Goal: Transaction & Acquisition: Book appointment/travel/reservation

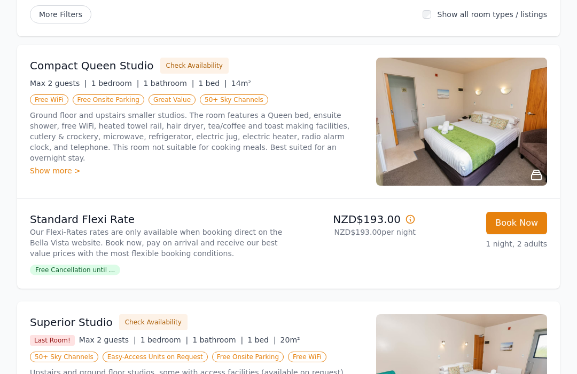
scroll to position [161, 0]
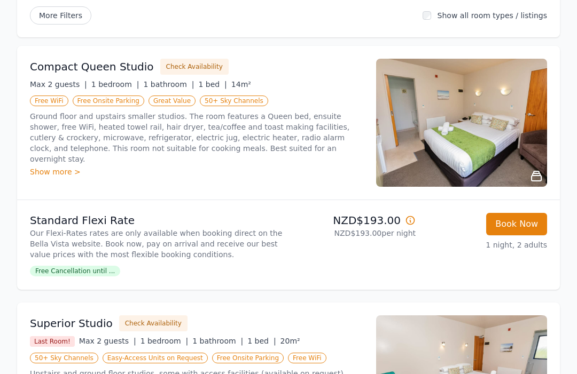
click at [458, 139] on img at bounding box center [461, 123] width 171 height 128
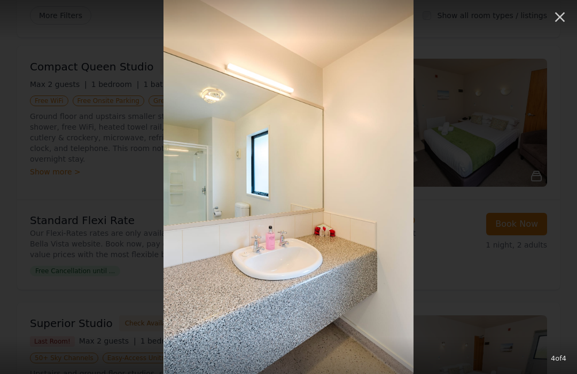
click at [561, 22] on icon "button" at bounding box center [559, 17] width 17 height 17
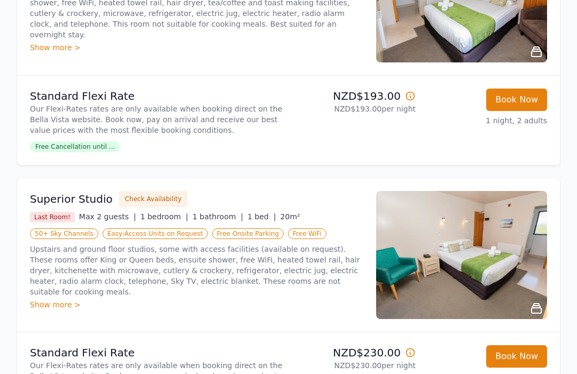
scroll to position [286, 0]
click at [17, 343] on li "Standard Flexi Rate Our Flexi-Rates rates are only available when booking direc…" at bounding box center [288, 378] width 543 height 90
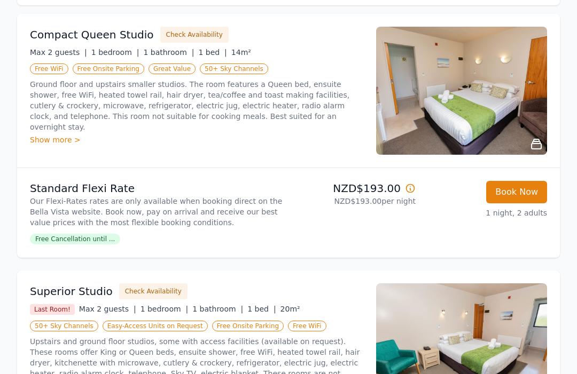
scroll to position [211, 0]
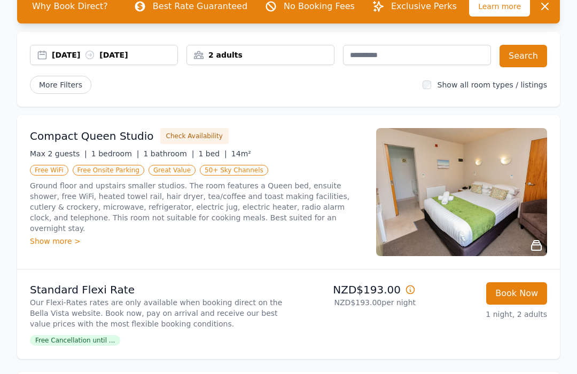
click at [518, 221] on img at bounding box center [461, 193] width 171 height 128
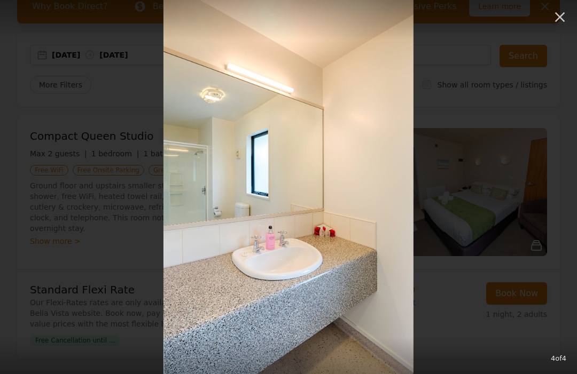
click at [559, 19] on icon "button" at bounding box center [559, 17] width 17 height 17
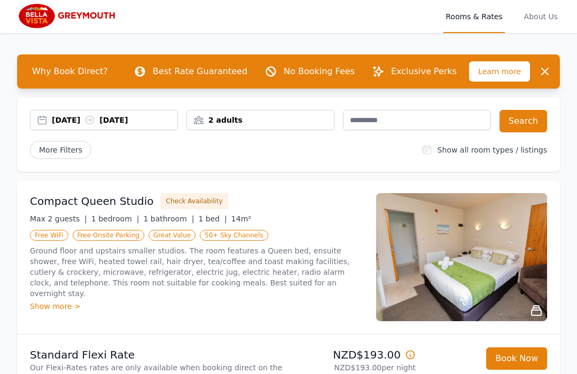
scroll to position [0, 0]
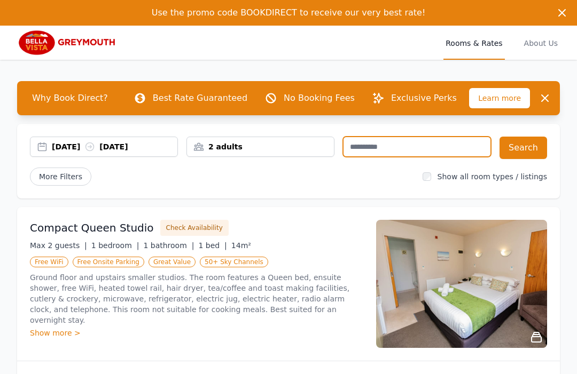
click at [356, 150] on input "text" at bounding box center [417, 147] width 148 height 20
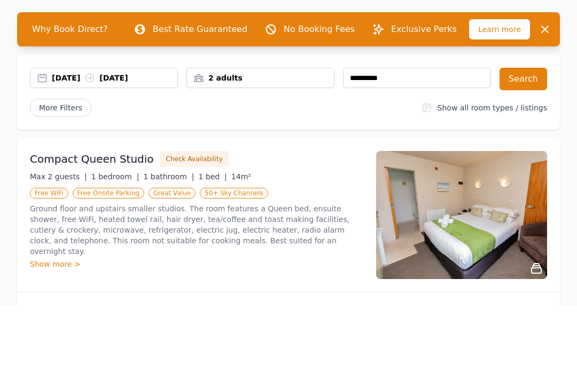
click at [517, 137] on button "Search" at bounding box center [523, 148] width 48 height 22
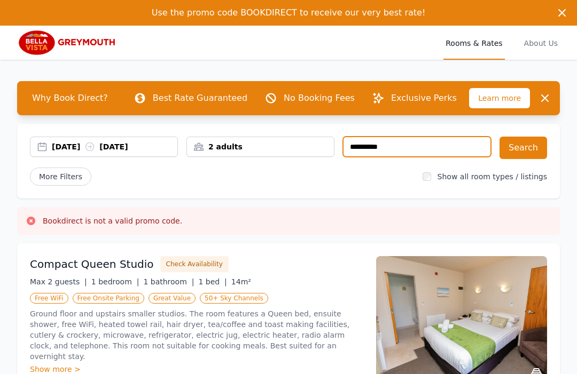
click at [399, 151] on input "**********" at bounding box center [417, 147] width 148 height 20
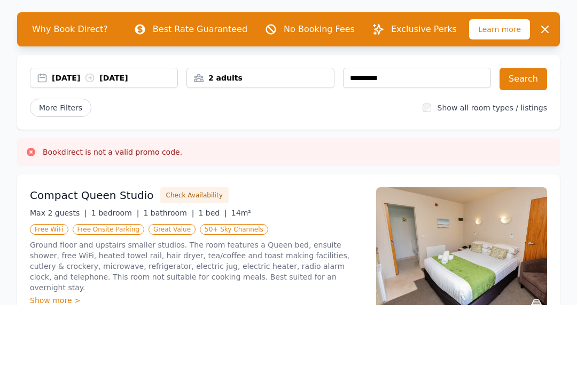
click at [525, 137] on button "Search" at bounding box center [523, 148] width 48 height 22
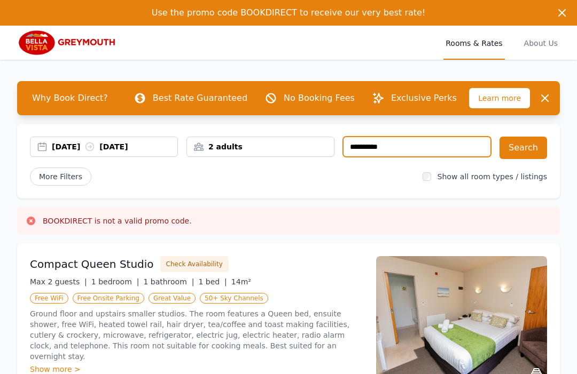
click at [402, 146] on input "**********" at bounding box center [417, 147] width 148 height 20
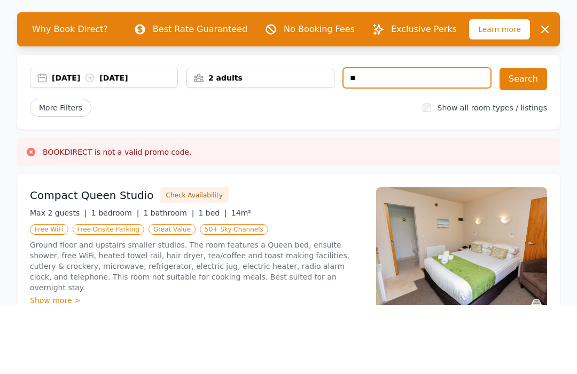
type input "*"
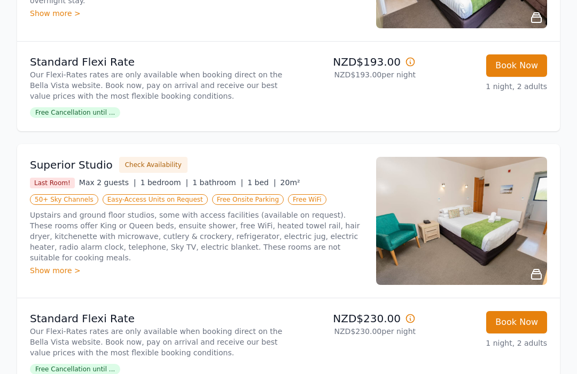
scroll to position [356, 0]
